Goal: Transaction & Acquisition: Purchase product/service

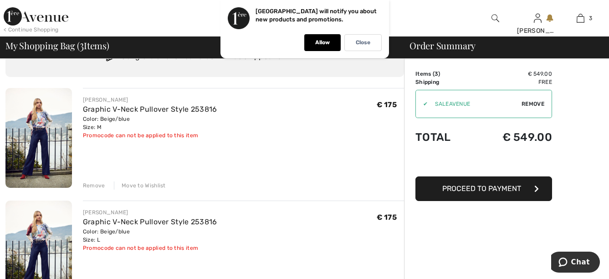
click at [96, 184] on div "Remove" at bounding box center [94, 185] width 22 height 8
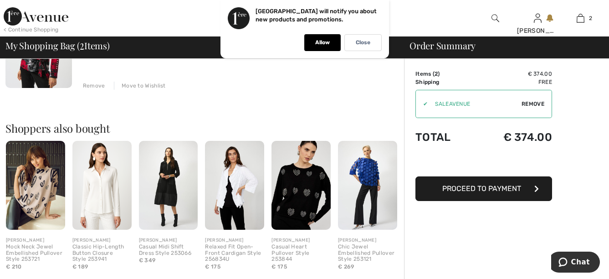
scroll to position [273, 0]
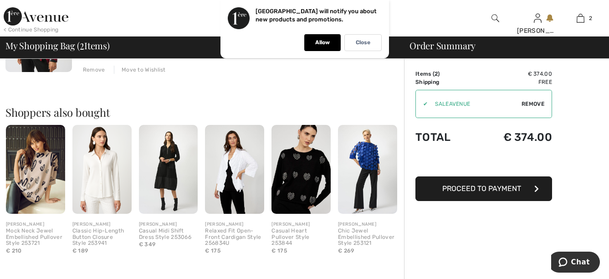
click at [299, 181] on img at bounding box center [300, 169] width 59 height 89
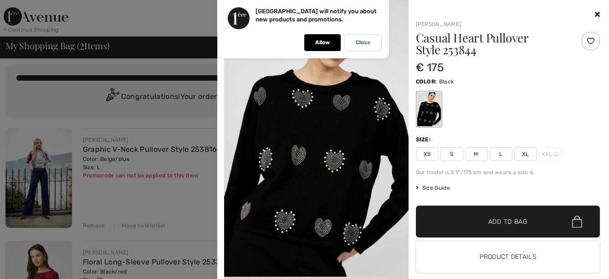
scroll to position [0, 0]
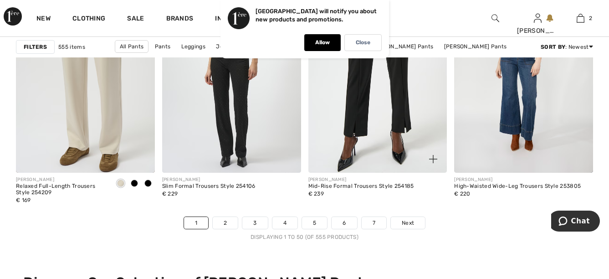
scroll to position [3916, 0]
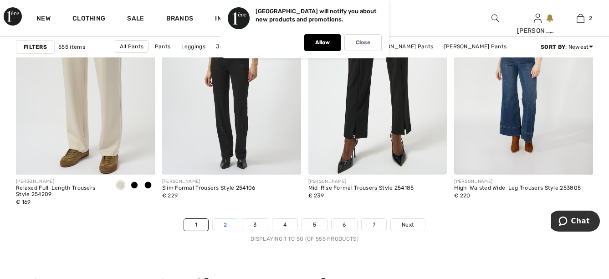
click at [223, 228] on link "2" at bounding box center [225, 225] width 25 height 12
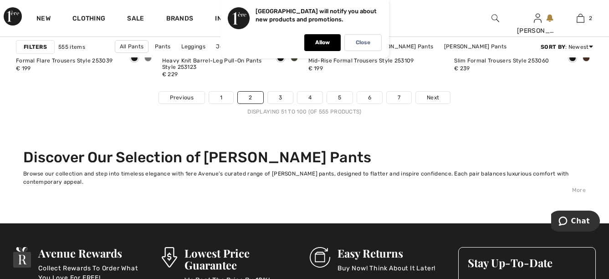
scroll to position [4053, 0]
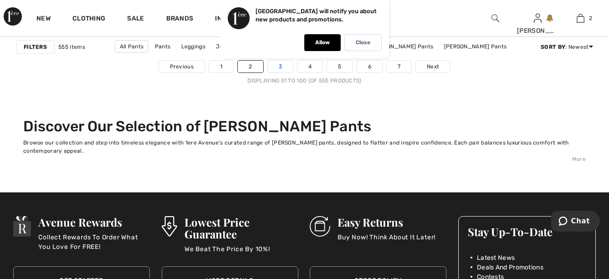
click at [284, 65] on link "3" at bounding box center [280, 67] width 25 height 12
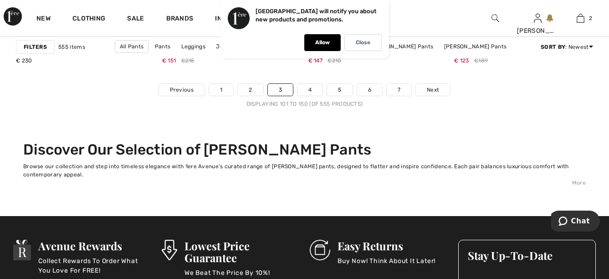
scroll to position [4053, 0]
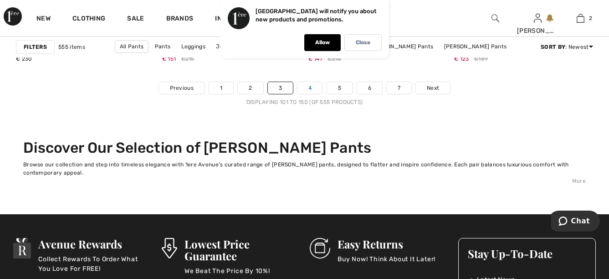
click at [315, 88] on link "4" at bounding box center [309, 88] width 25 height 12
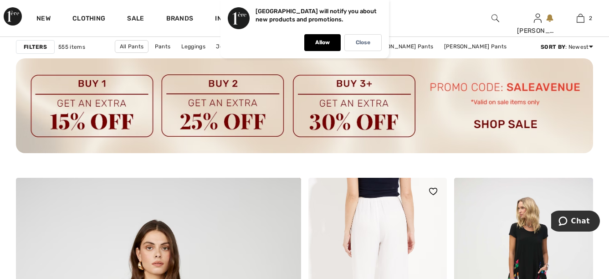
scroll to position [1912, 0]
